Goal: Use online tool/utility: Use online tool/utility

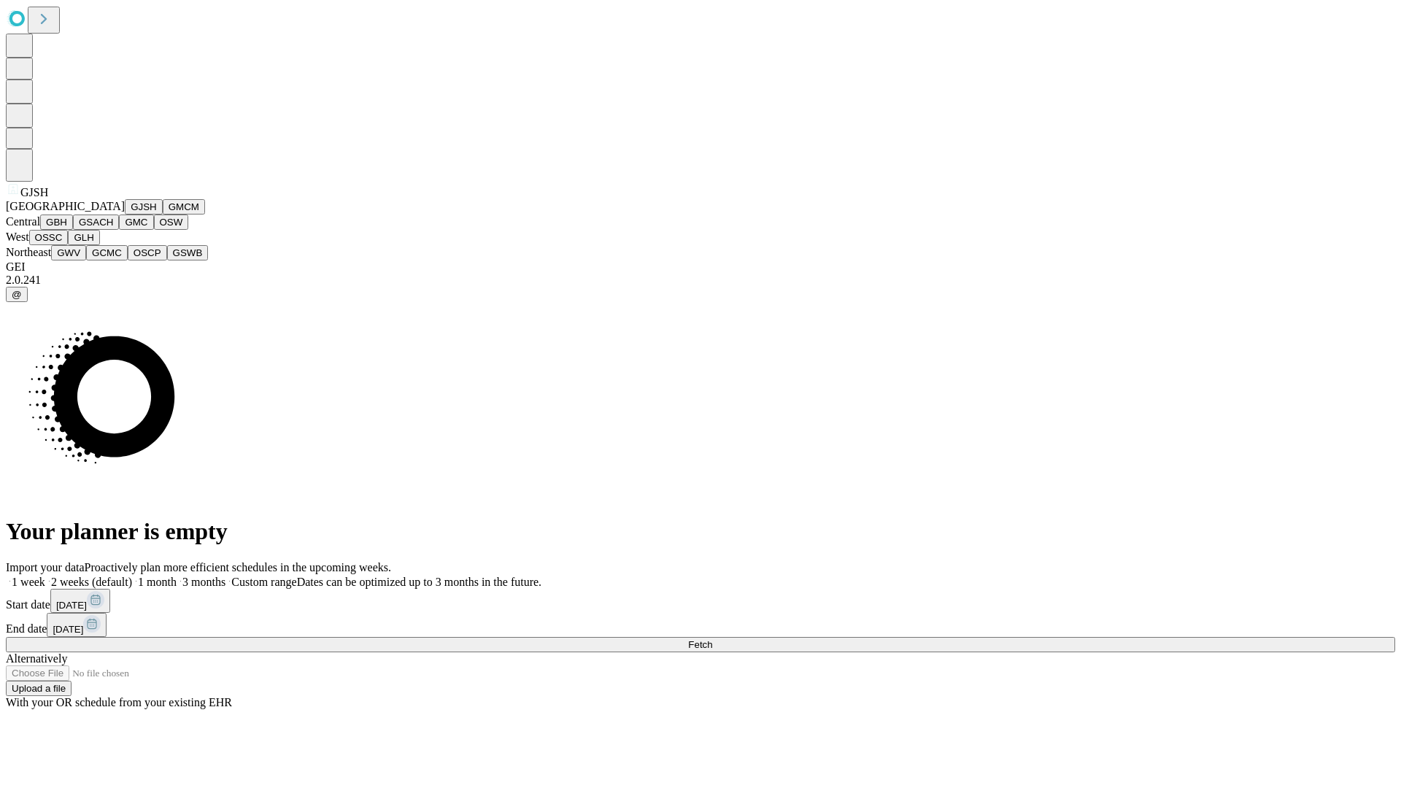
click at [125, 214] on button "GJSH" at bounding box center [144, 206] width 38 height 15
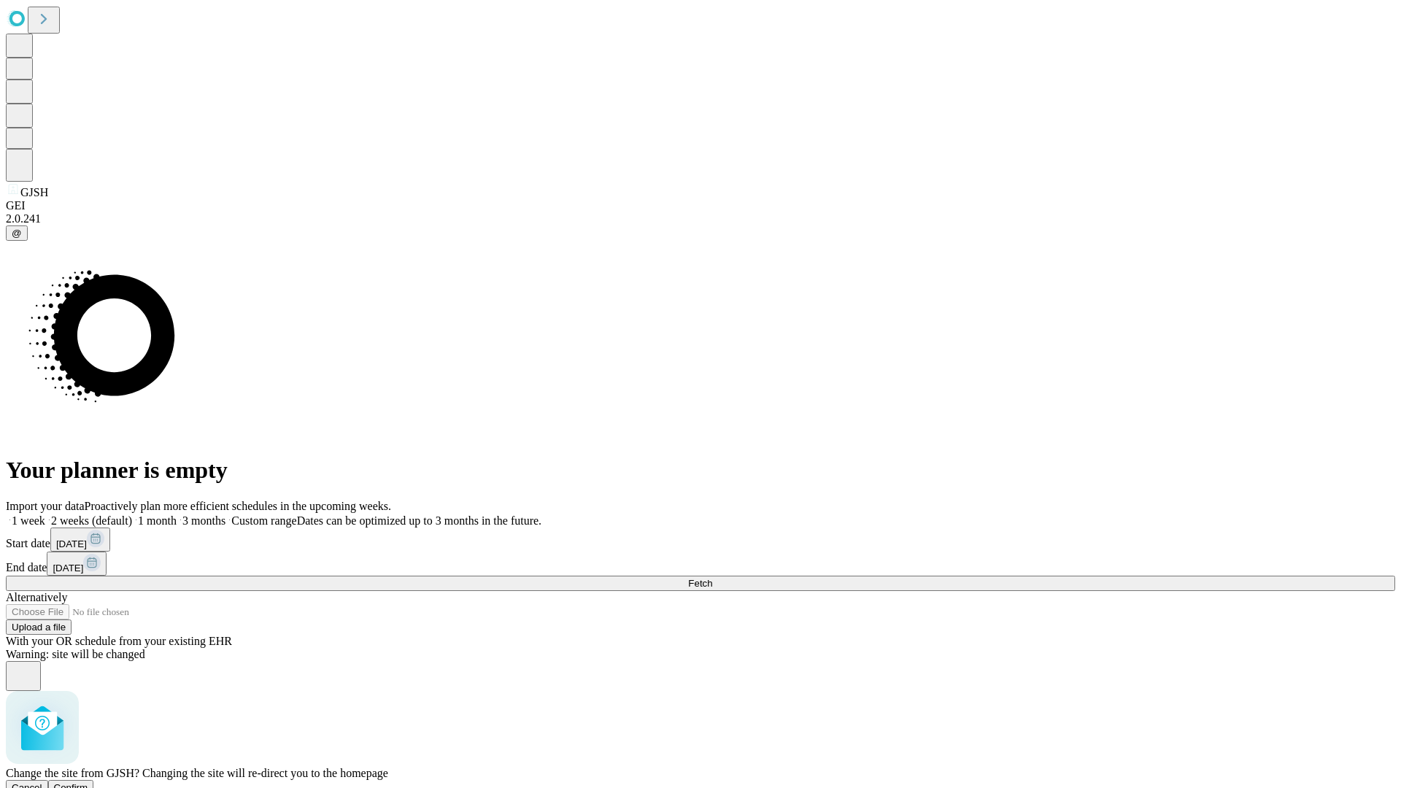
click at [88, 782] on span "Confirm" at bounding box center [71, 787] width 34 height 11
click at [132, 514] on label "2 weeks (default)" at bounding box center [88, 520] width 87 height 12
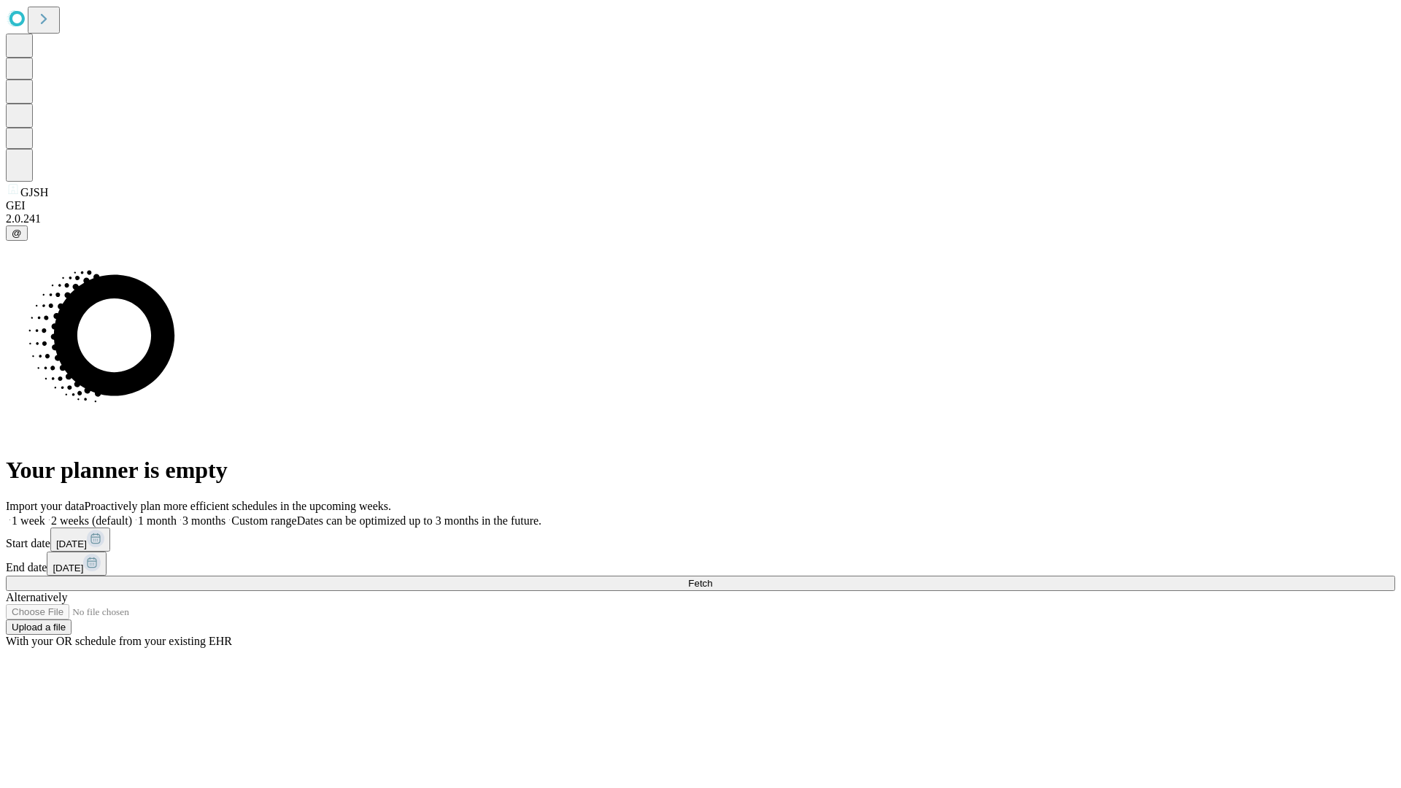
click at [712, 578] on span "Fetch" at bounding box center [700, 583] width 24 height 11
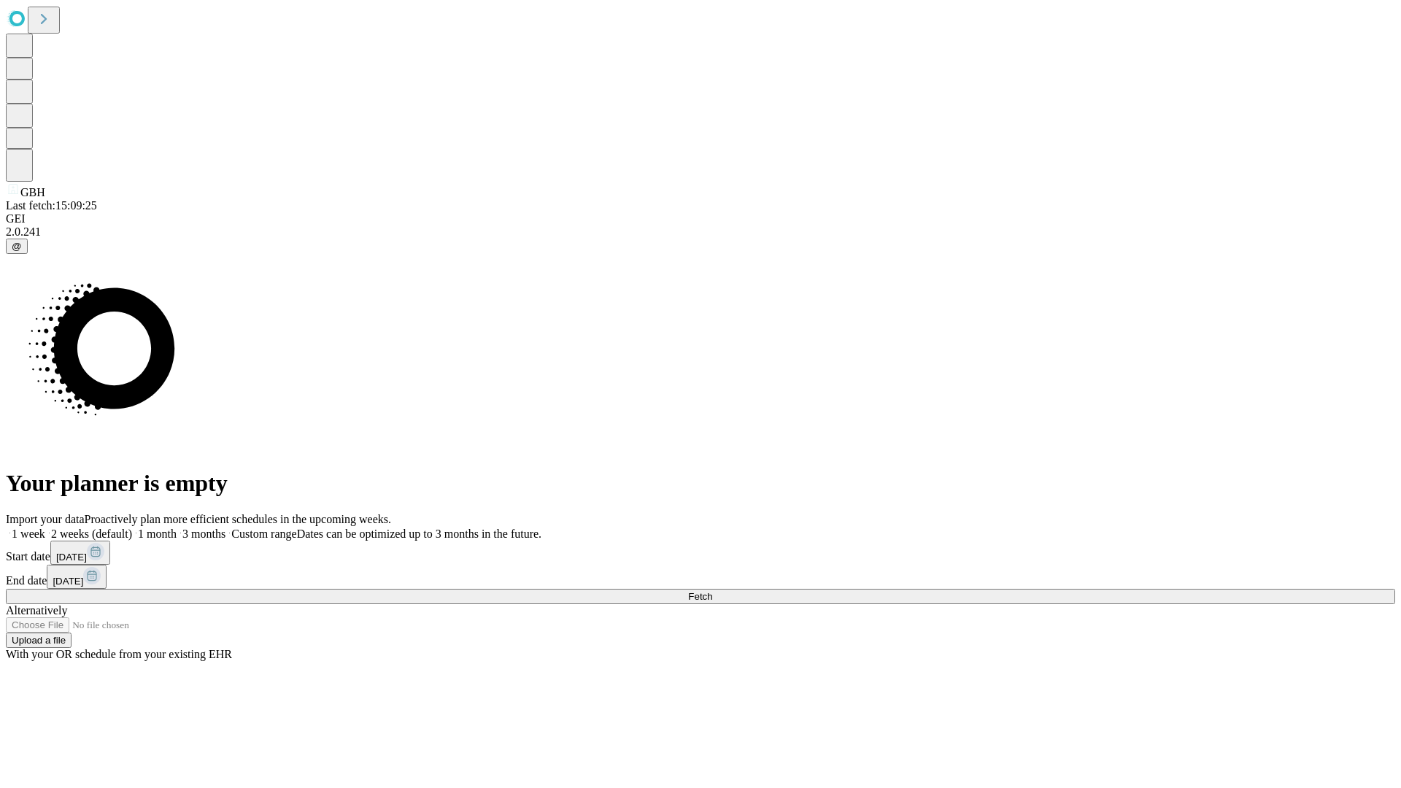
click at [132, 527] on label "2 weeks (default)" at bounding box center [88, 533] width 87 height 12
click at [712, 591] on span "Fetch" at bounding box center [700, 596] width 24 height 11
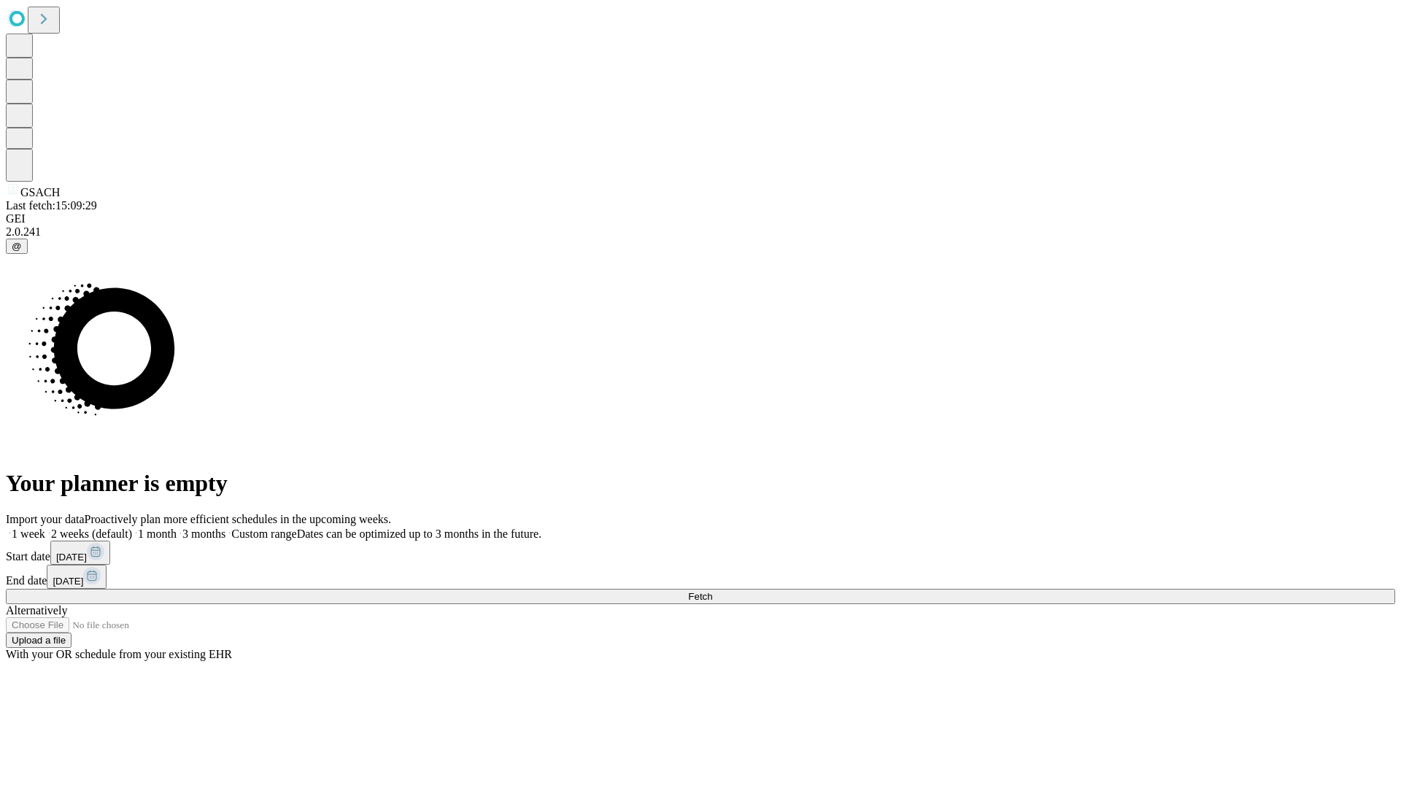
click at [132, 527] on label "2 weeks (default)" at bounding box center [88, 533] width 87 height 12
click at [712, 591] on span "Fetch" at bounding box center [700, 596] width 24 height 11
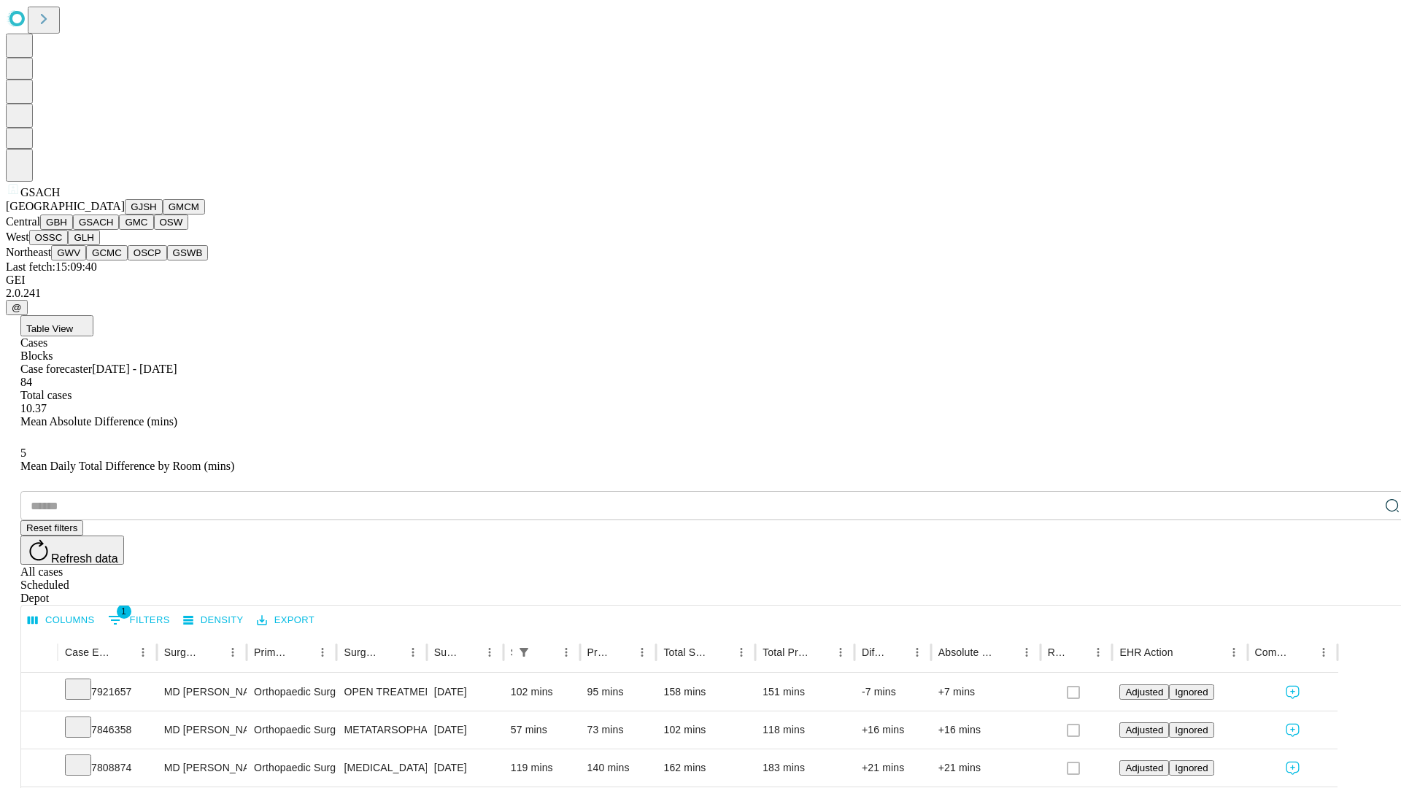
click at [119, 230] on button "GMC" at bounding box center [136, 221] width 34 height 15
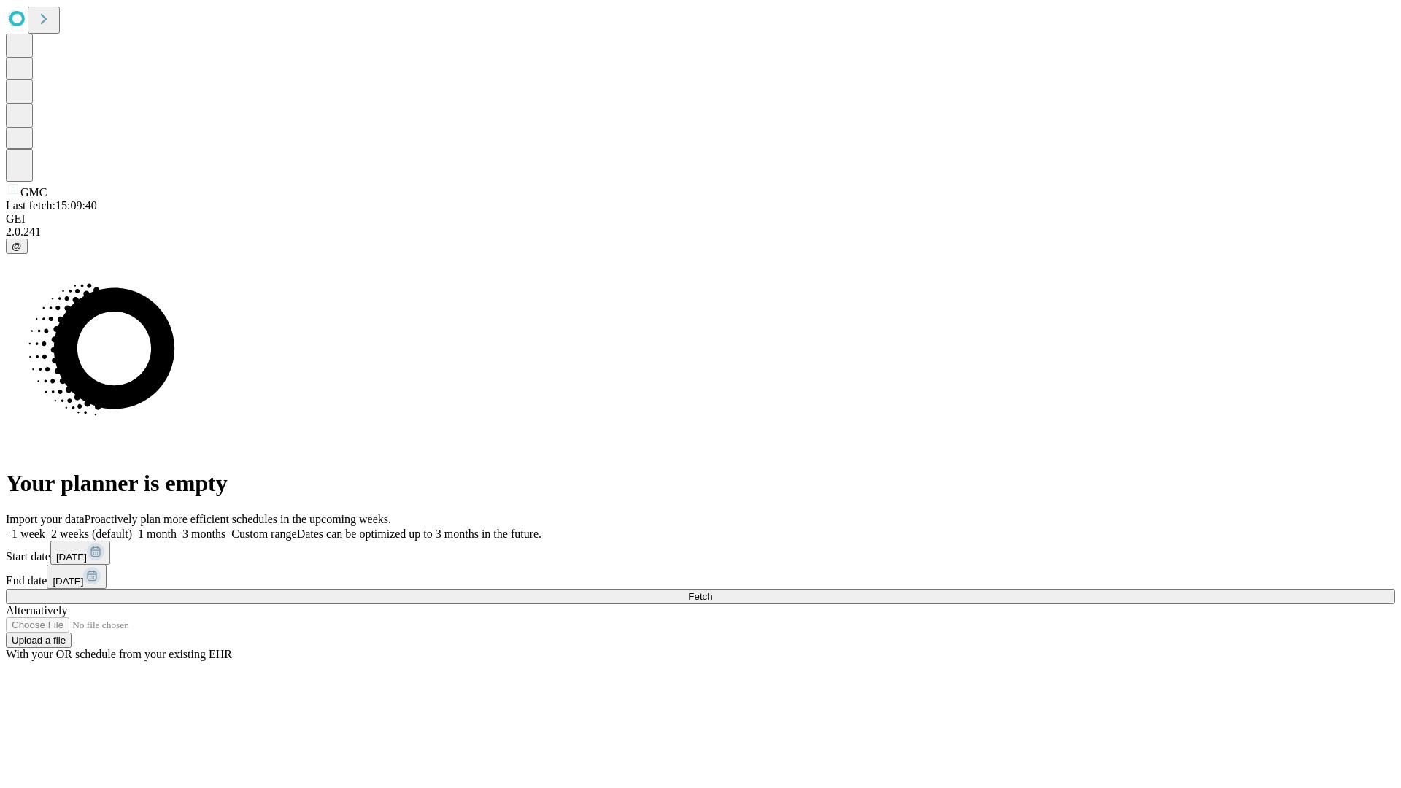
click at [712, 591] on span "Fetch" at bounding box center [700, 596] width 24 height 11
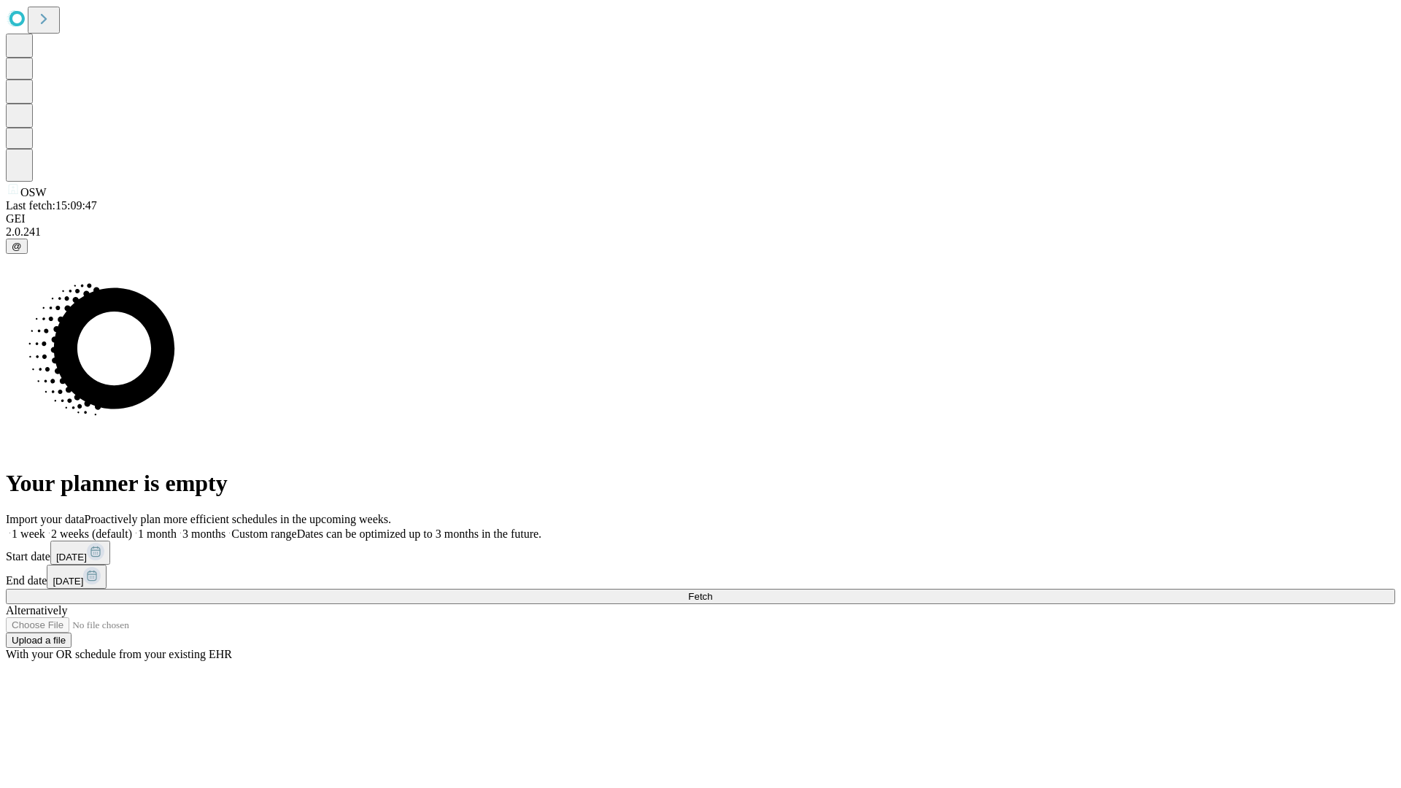
click at [712, 591] on span "Fetch" at bounding box center [700, 596] width 24 height 11
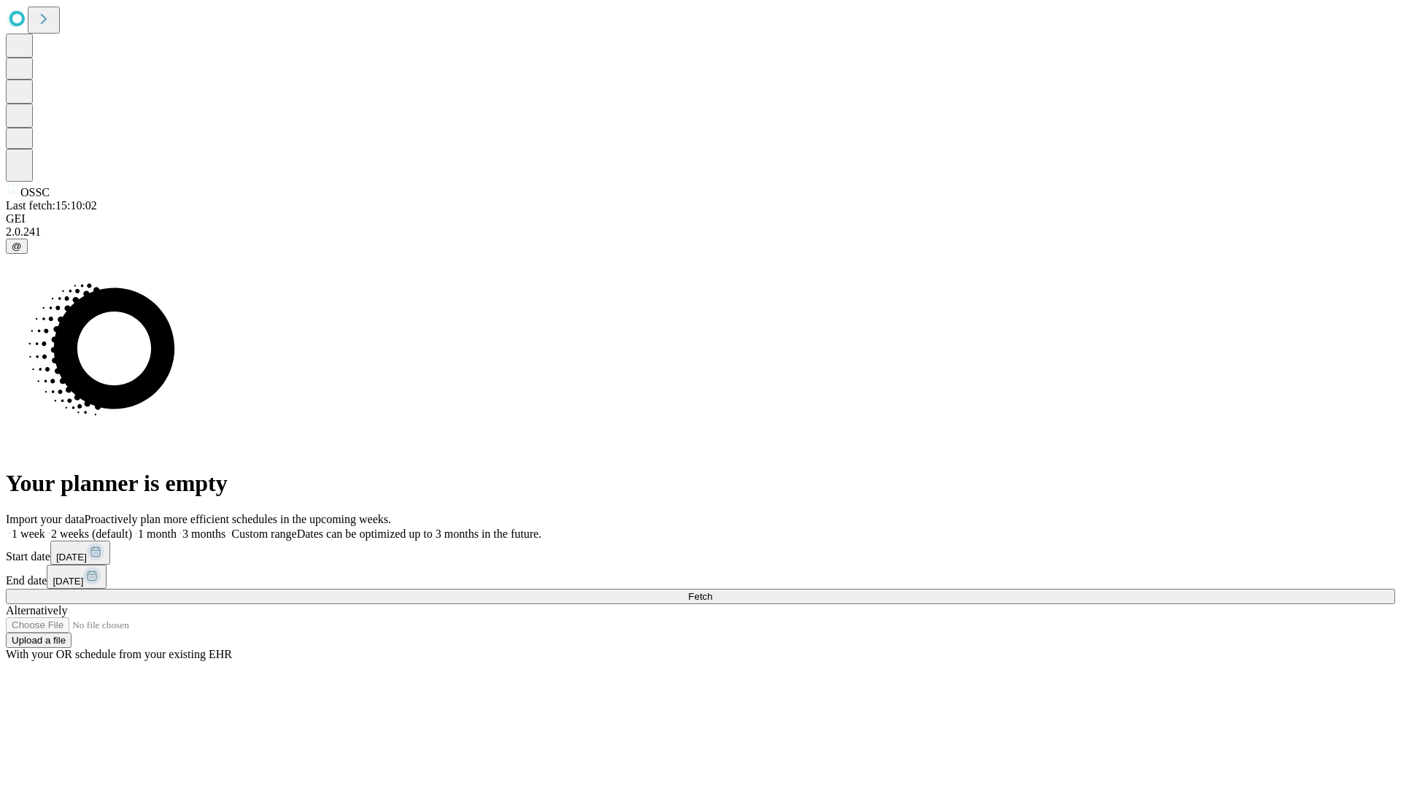
click at [132, 527] on label "2 weeks (default)" at bounding box center [88, 533] width 87 height 12
click at [712, 591] on span "Fetch" at bounding box center [700, 596] width 24 height 11
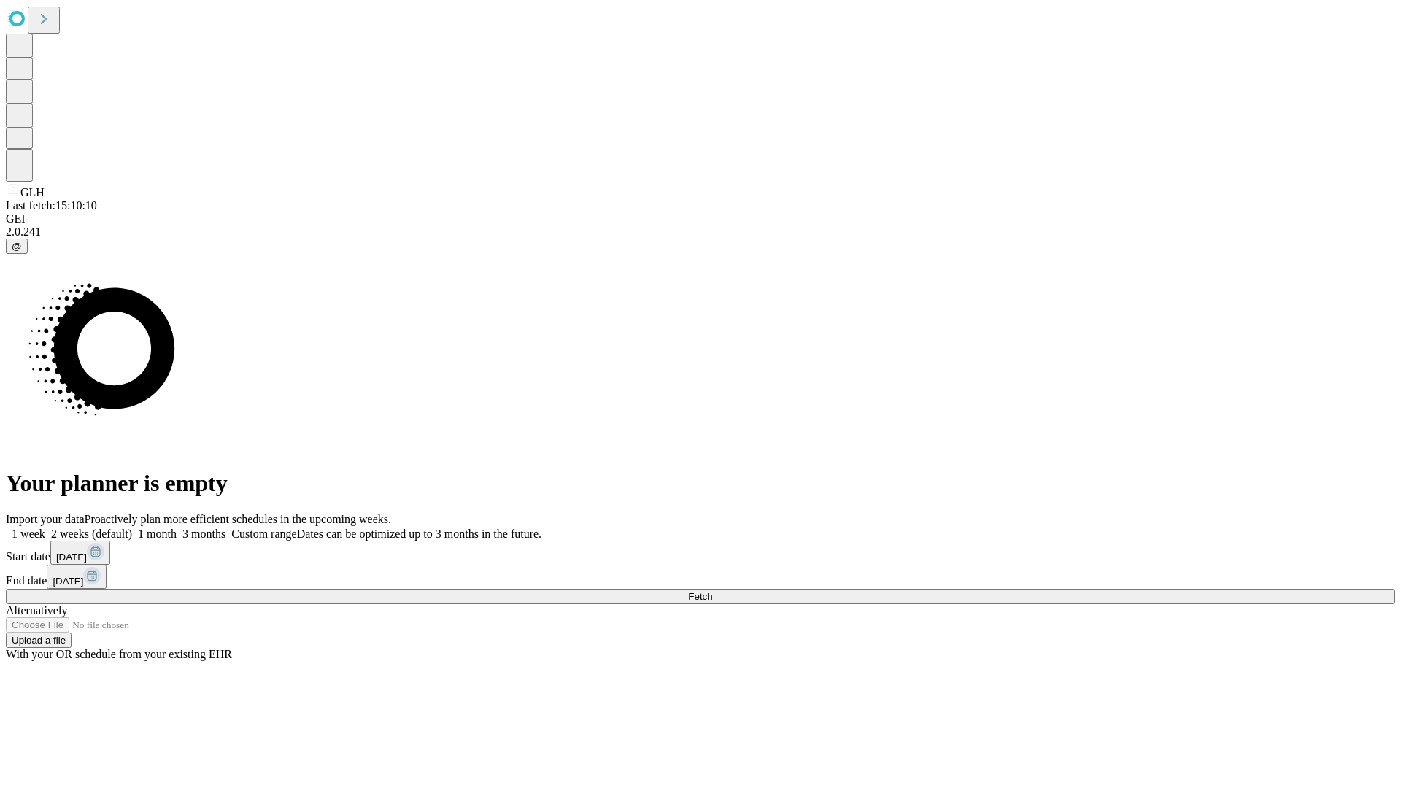
click at [132, 527] on label "2 weeks (default)" at bounding box center [88, 533] width 87 height 12
click at [712, 591] on span "Fetch" at bounding box center [700, 596] width 24 height 11
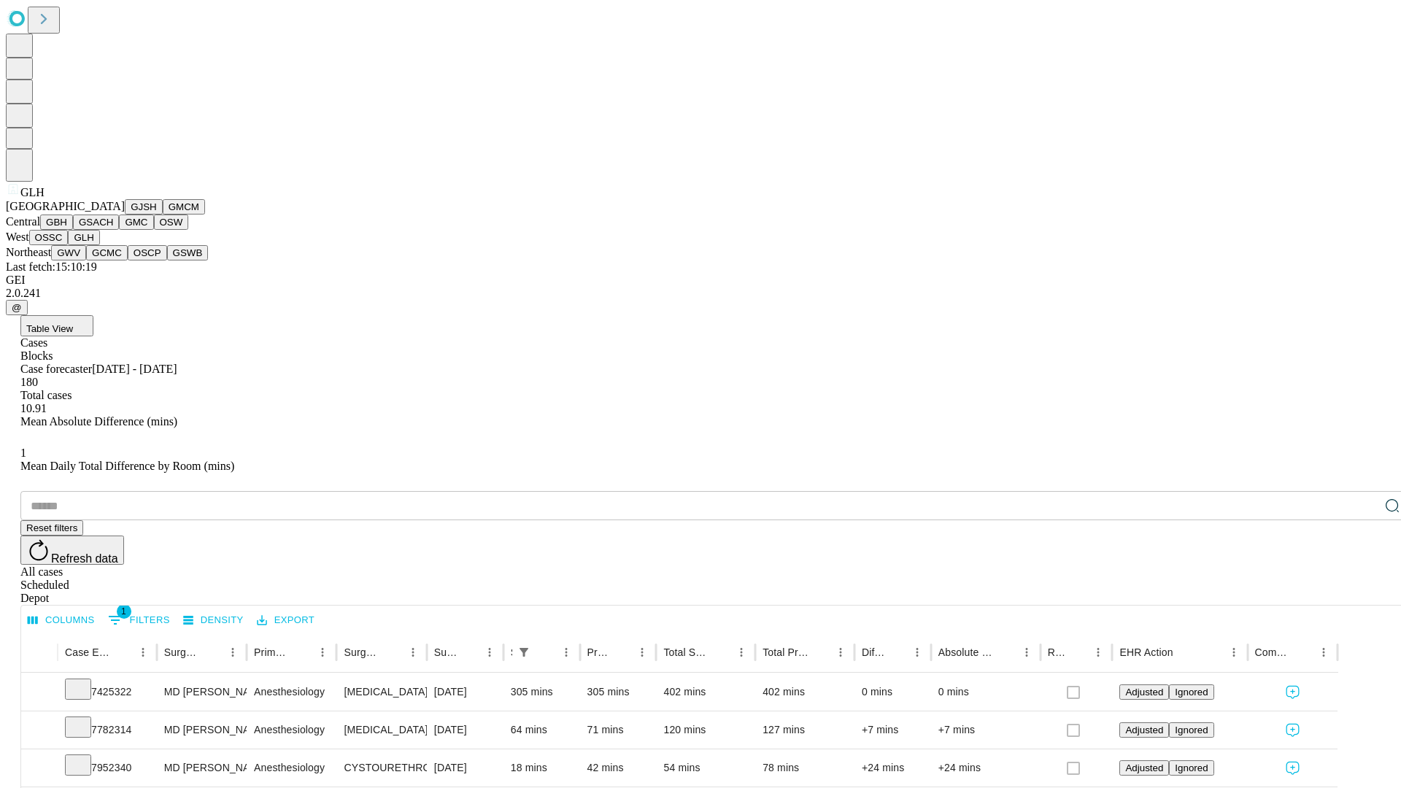
click at [86, 260] on button "GWV" at bounding box center [68, 252] width 35 height 15
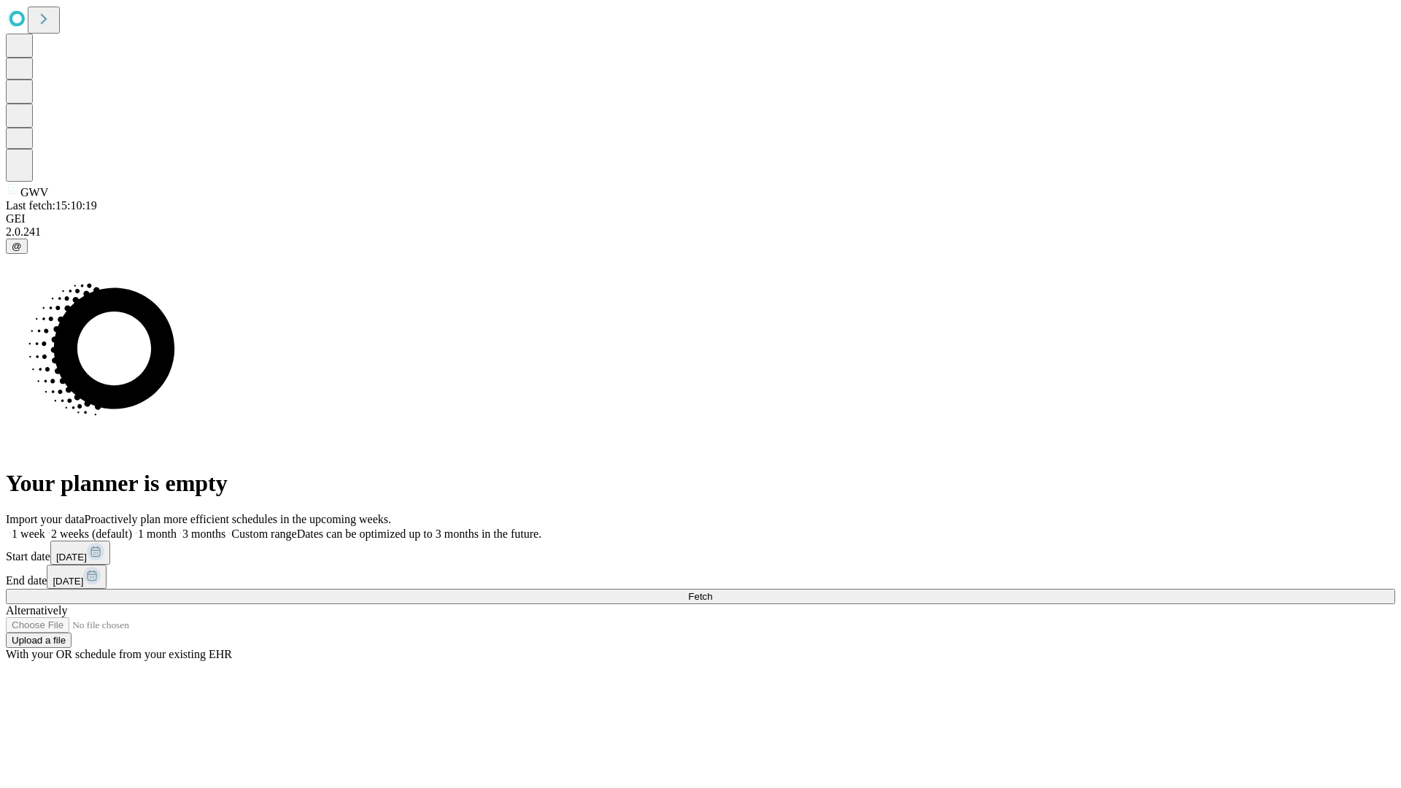
click at [132, 527] on label "2 weeks (default)" at bounding box center [88, 533] width 87 height 12
click at [712, 591] on span "Fetch" at bounding box center [700, 596] width 24 height 11
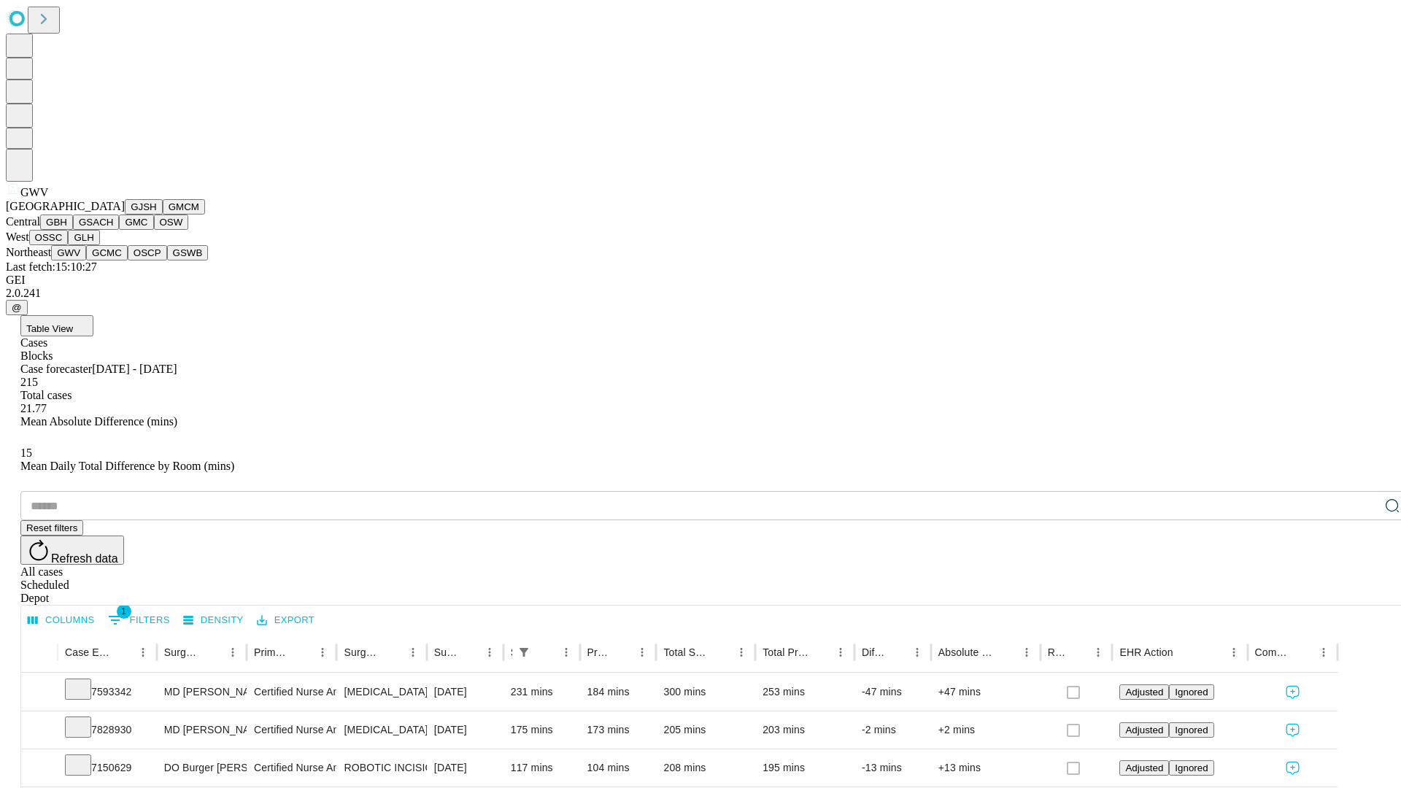
click at [113, 260] on button "GCMC" at bounding box center [107, 252] width 42 height 15
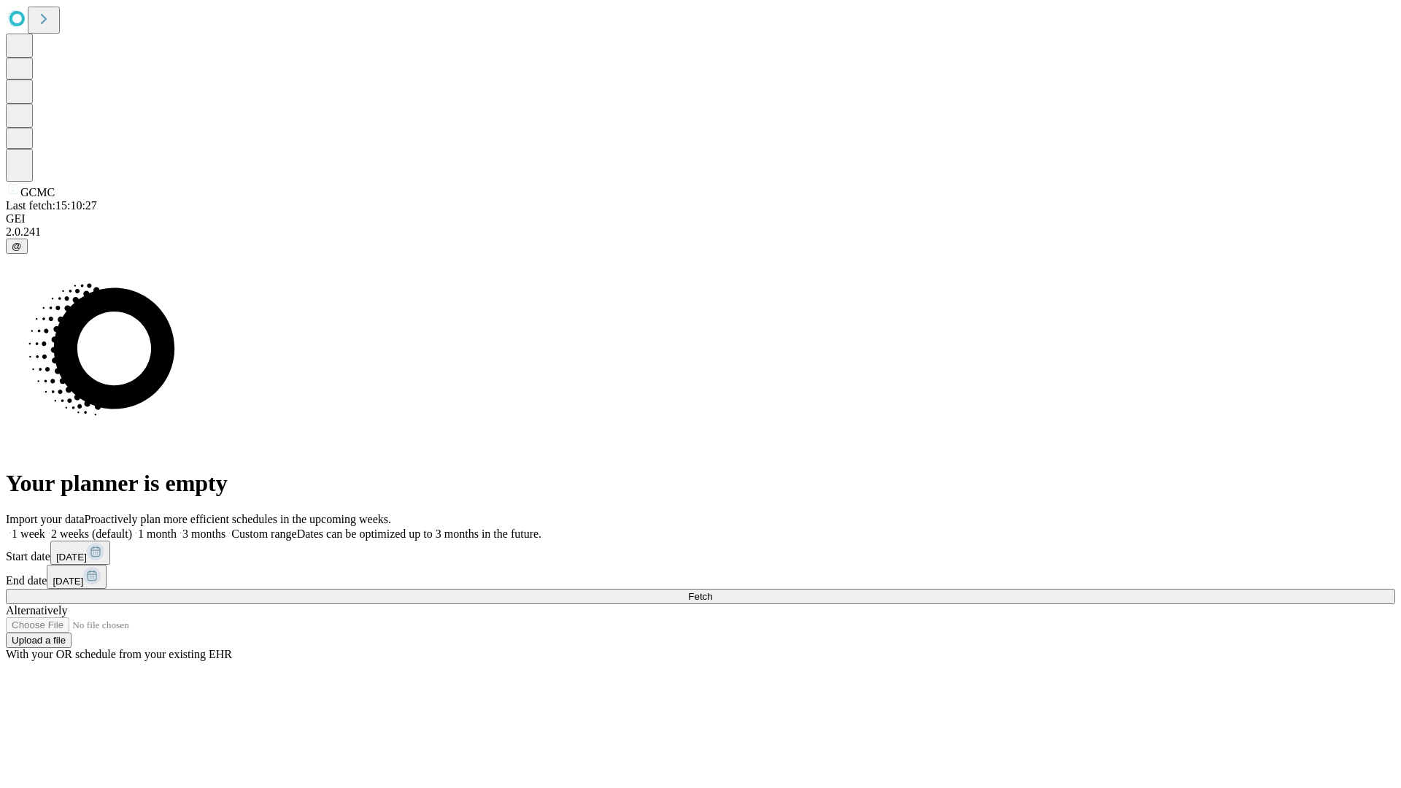
click at [712, 591] on span "Fetch" at bounding box center [700, 596] width 24 height 11
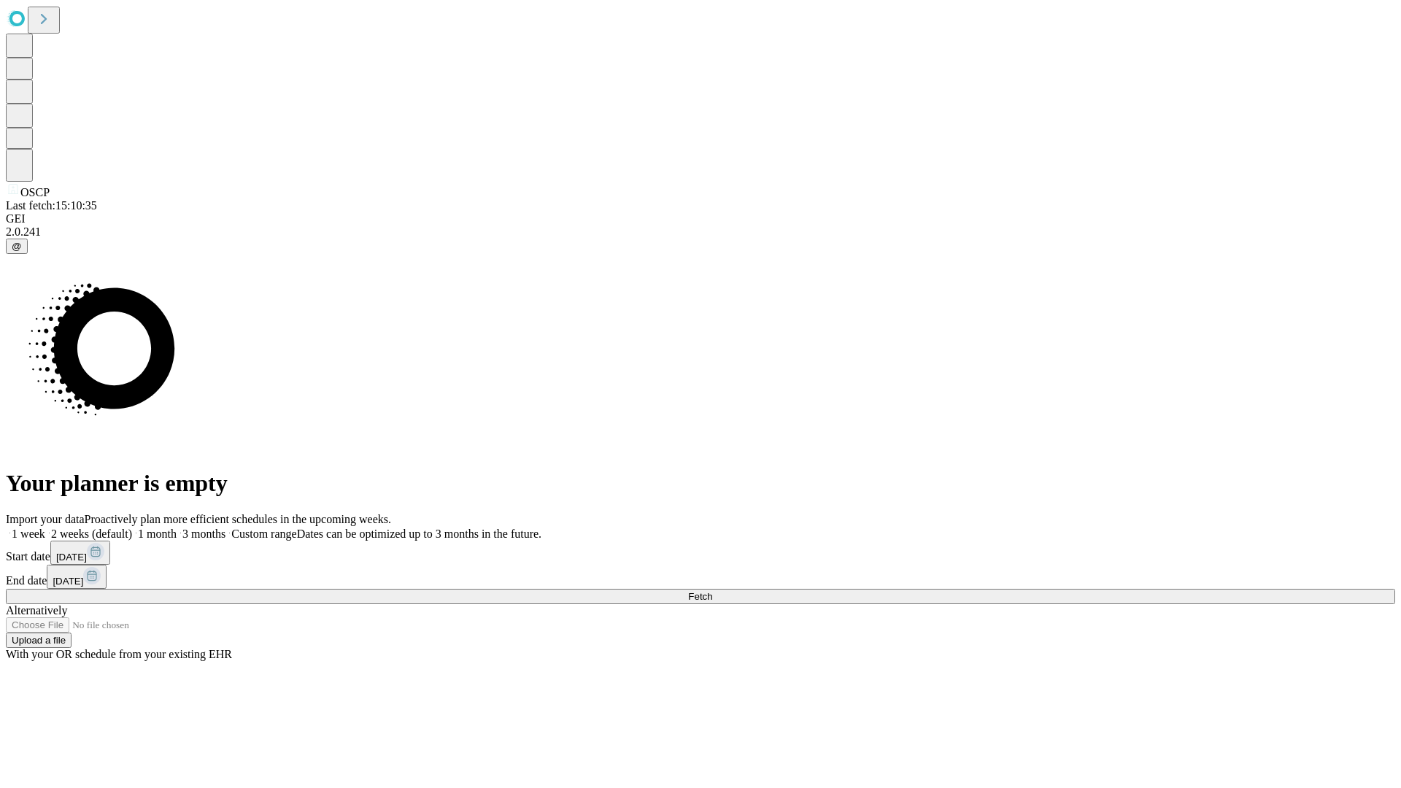
click at [132, 527] on label "2 weeks (default)" at bounding box center [88, 533] width 87 height 12
click at [712, 591] on span "Fetch" at bounding box center [700, 596] width 24 height 11
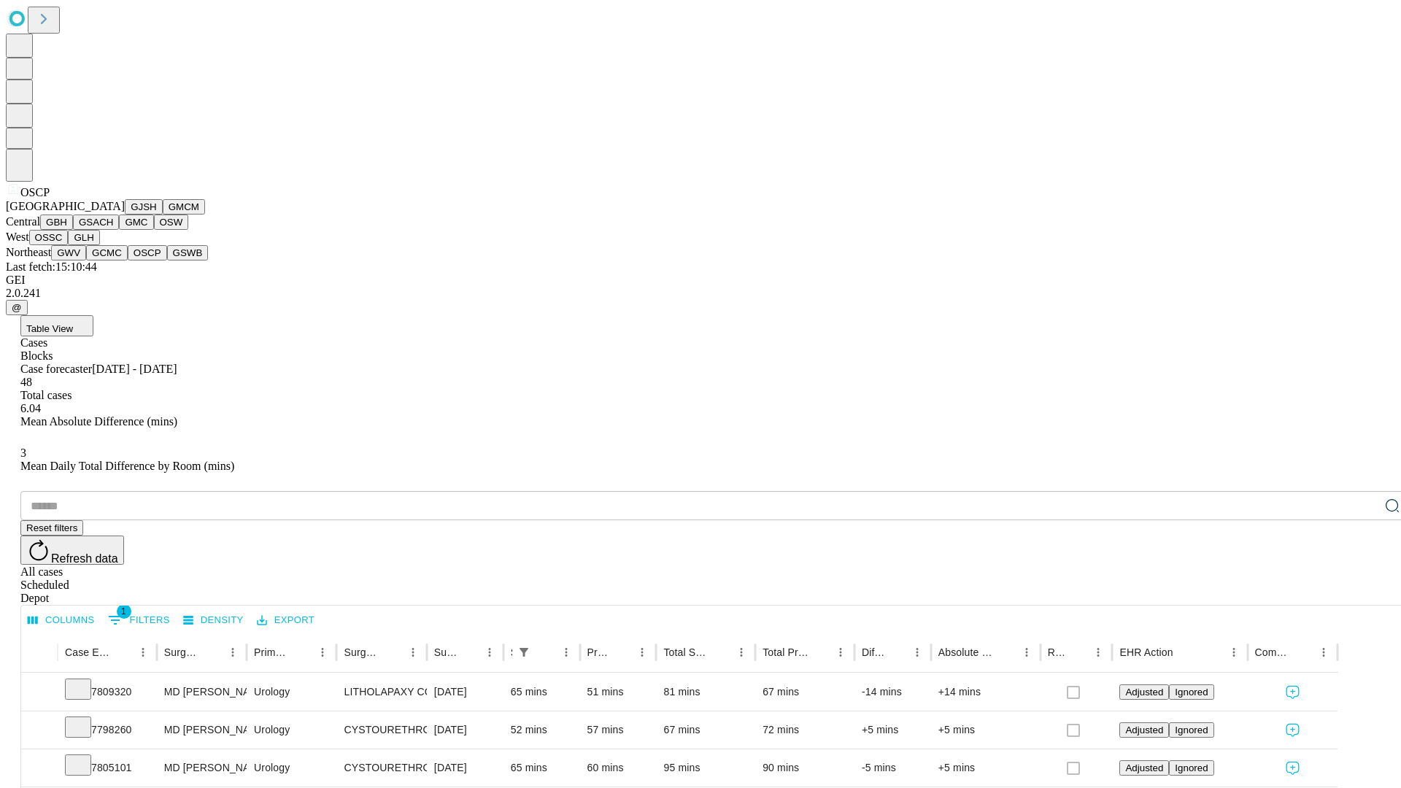
click at [167, 260] on button "GSWB" at bounding box center [188, 252] width 42 height 15
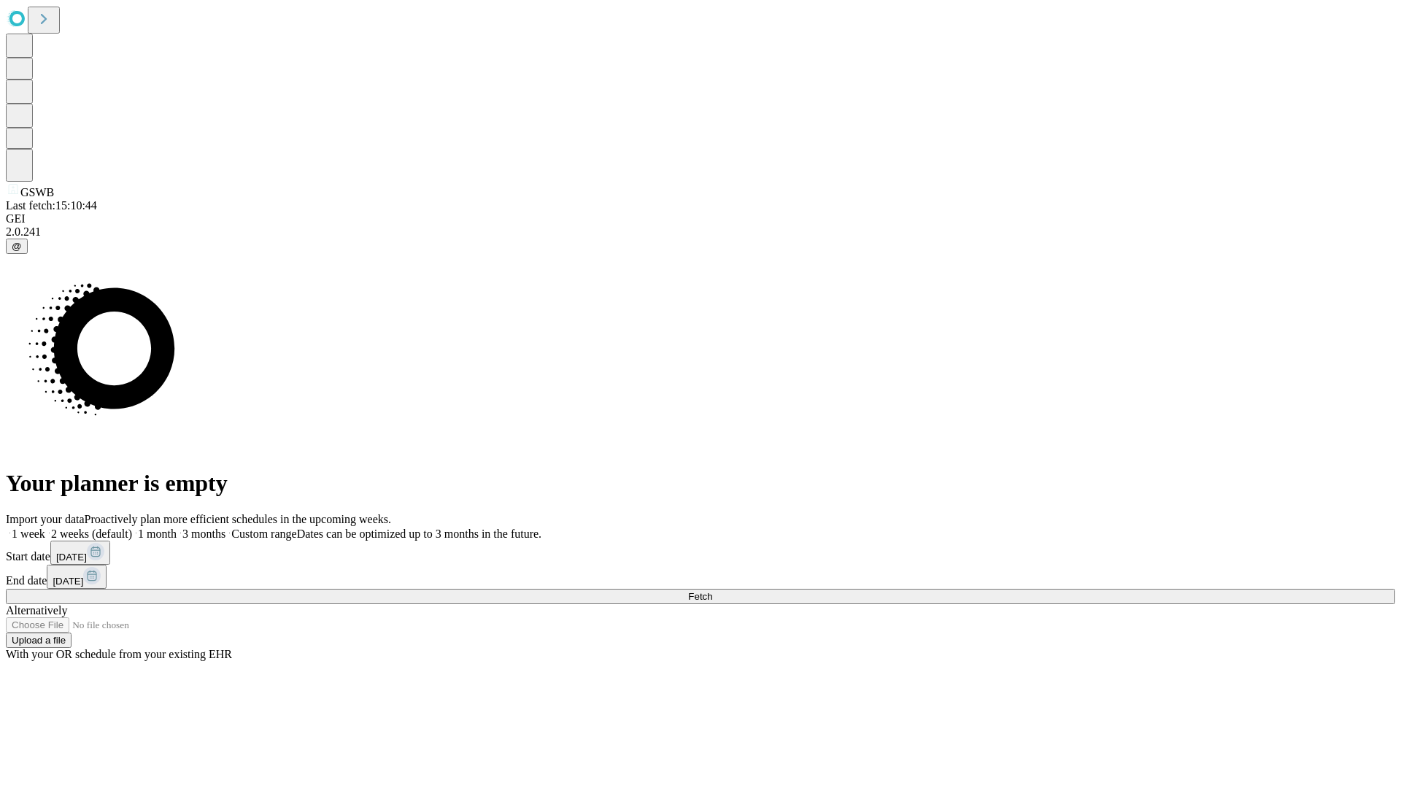
click at [132, 527] on label "2 weeks (default)" at bounding box center [88, 533] width 87 height 12
click at [712, 591] on span "Fetch" at bounding box center [700, 596] width 24 height 11
